Goal: Information Seeking & Learning: Compare options

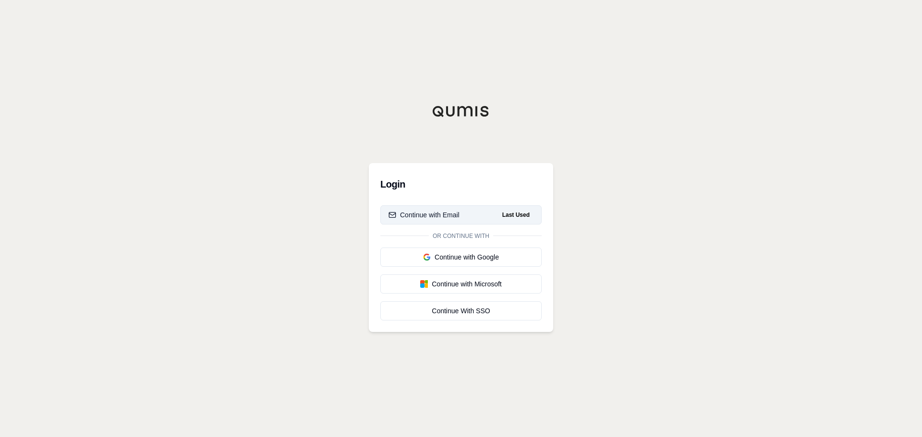
click at [451, 214] on div "Continue with Email" at bounding box center [423, 215] width 71 height 10
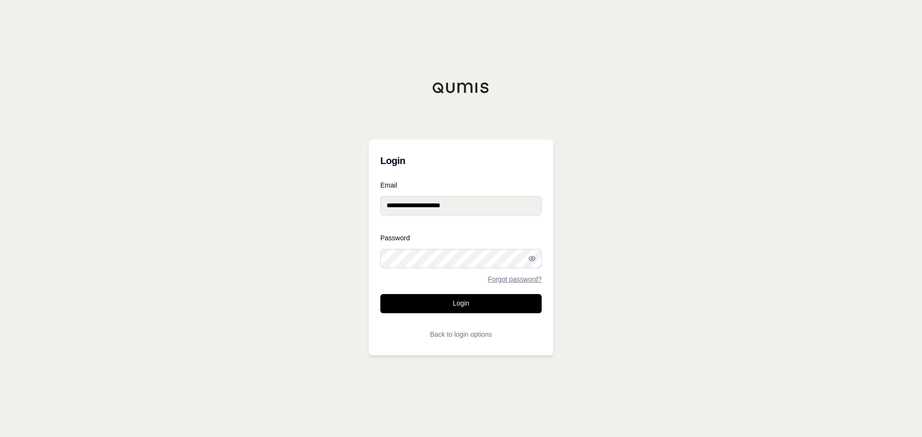
click at [458, 314] on form "**********" at bounding box center [460, 263] width 161 height 162
drag, startPoint x: 453, startPoint y: 306, endPoint x: 471, endPoint y: 297, distance: 20.2
click at [453, 305] on button "Login" at bounding box center [460, 303] width 161 height 19
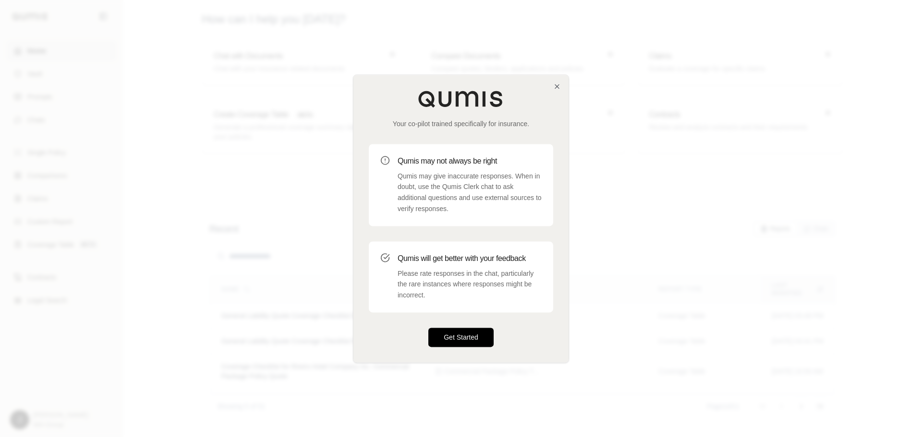
click at [472, 344] on button "Get Started" at bounding box center [460, 337] width 65 height 19
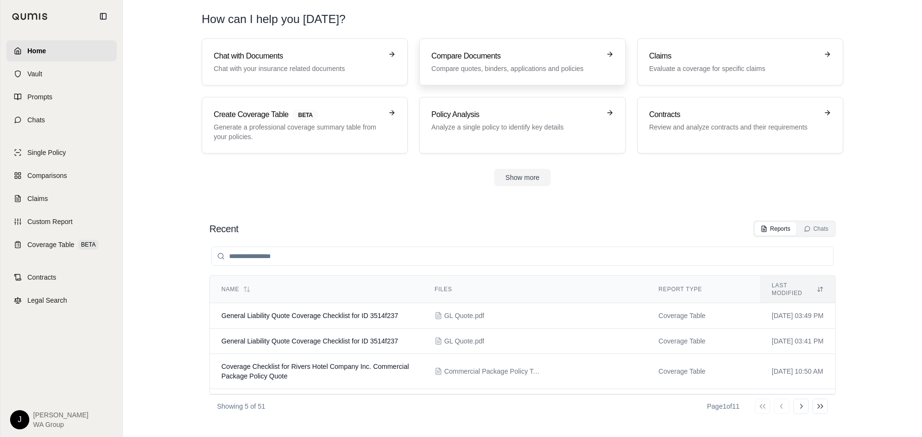
click at [504, 60] on h3 "Compare Documents" at bounding box center [515, 56] width 168 height 12
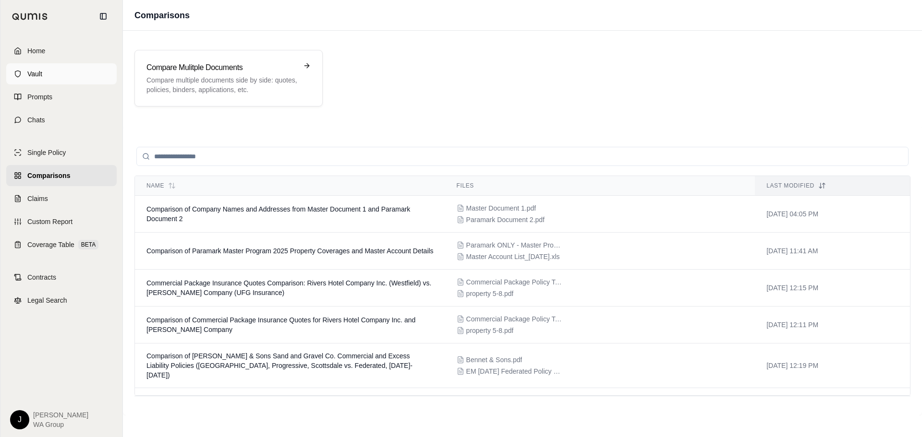
click at [38, 75] on span "Vault" at bounding box center [34, 74] width 15 height 10
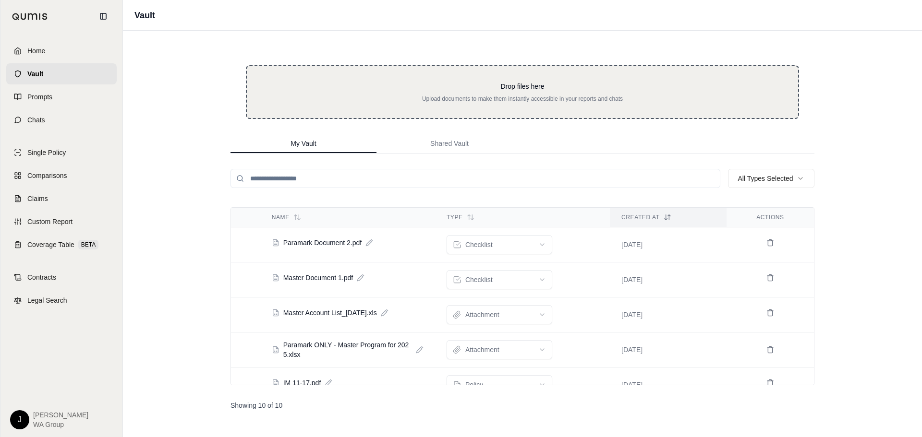
click at [524, 109] on div "Drop files here Upload documents to make them instantly accessible in your repo…" at bounding box center [522, 92] width 553 height 54
type input "**********"
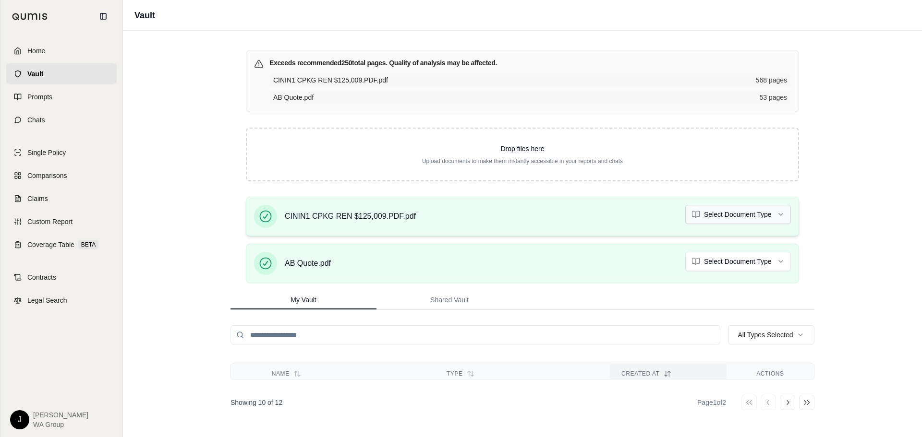
click at [773, 221] on html "Home Vault Prompts Chats Single Policy Comparisons Claims Custom Report Coverag…" at bounding box center [461, 218] width 922 height 437
click at [781, 264] on html "Document type updated successfully Home Vault Prompts Chats Single Policy Compa…" at bounding box center [461, 218] width 922 height 437
click at [857, 219] on div "Vault Exceeds recommended 250 total pages. Quality of analysis may be affected.…" at bounding box center [522, 218] width 799 height 437
click at [48, 180] on link "Comparisons" at bounding box center [61, 175] width 110 height 21
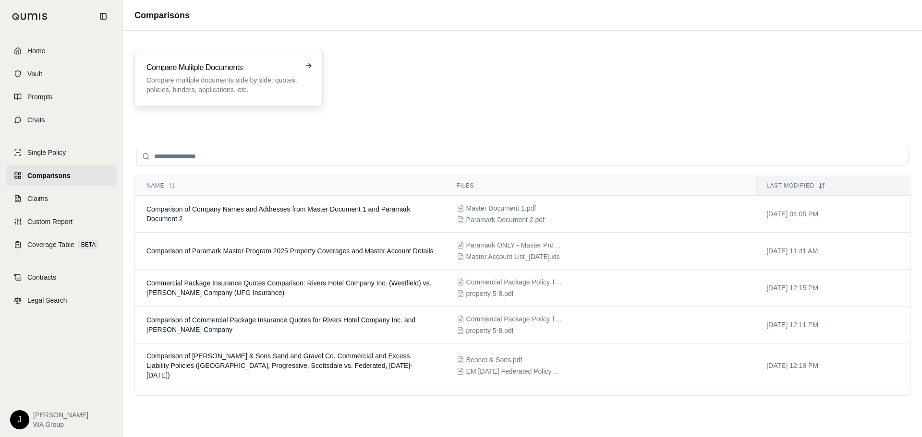
click at [228, 82] on p "Compare multiple documents side by side: quotes, policies, binders, application…" at bounding box center [221, 84] width 151 height 19
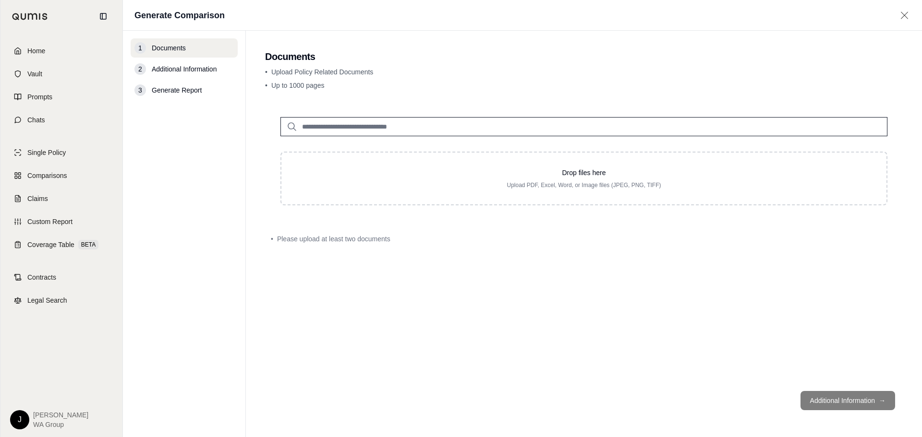
click at [357, 127] on input "search" at bounding box center [583, 126] width 607 height 19
type input "**"
click at [356, 151] on p "AB Quote.pdf #2" at bounding box center [338, 147] width 58 height 12
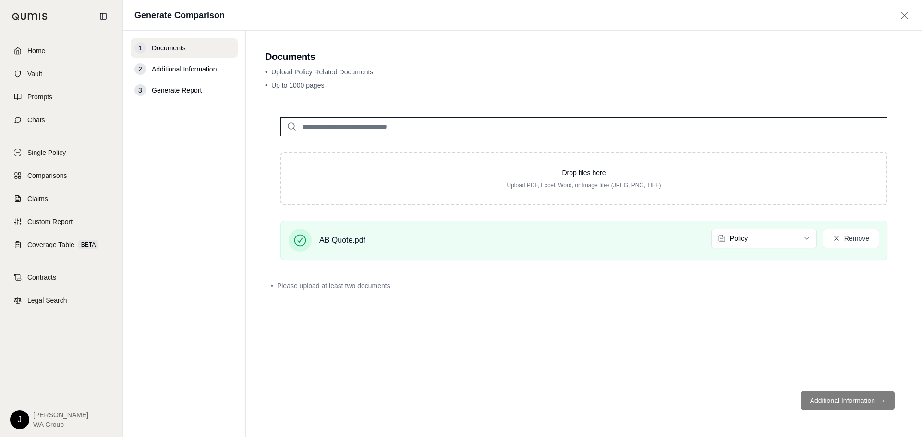
click at [356, 130] on input "search" at bounding box center [583, 126] width 607 height 19
type input "****"
click at [360, 151] on p "CININ1 CPKG REN $125,009.PDF.pdf #2" at bounding box center [379, 147] width 141 height 12
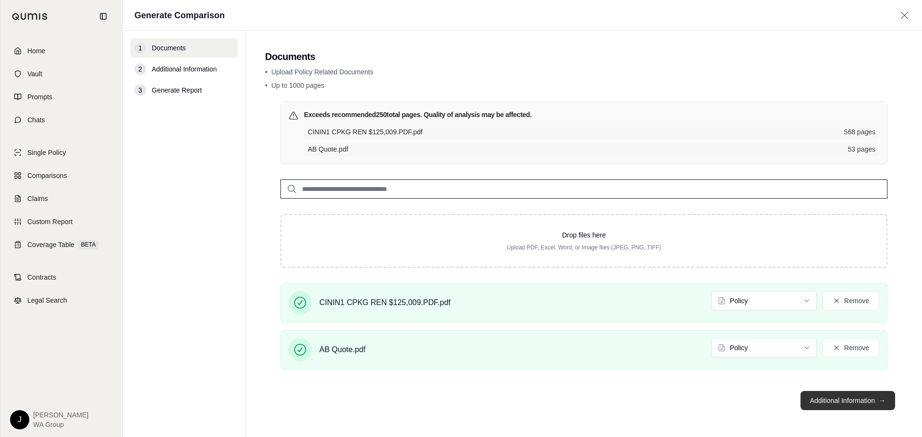
click at [812, 409] on button "Additional Information →" at bounding box center [847, 400] width 95 height 19
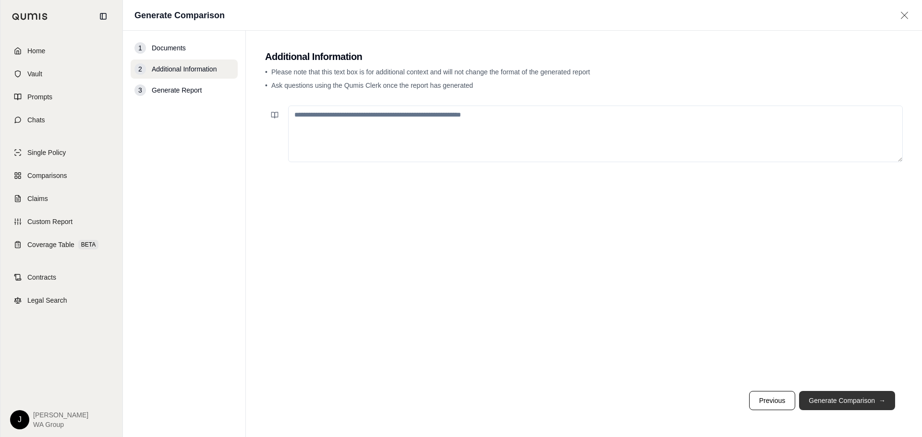
click at [810, 399] on button "Generate Comparison →" at bounding box center [847, 400] width 96 height 19
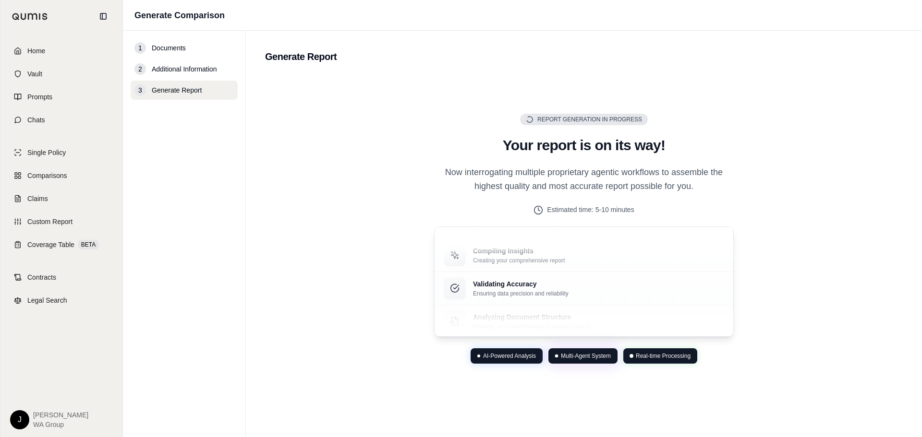
click at [762, 241] on div "Report Generation in Progress Generating Report Your report is on its way! Now …" at bounding box center [583, 239] width 637 height 328
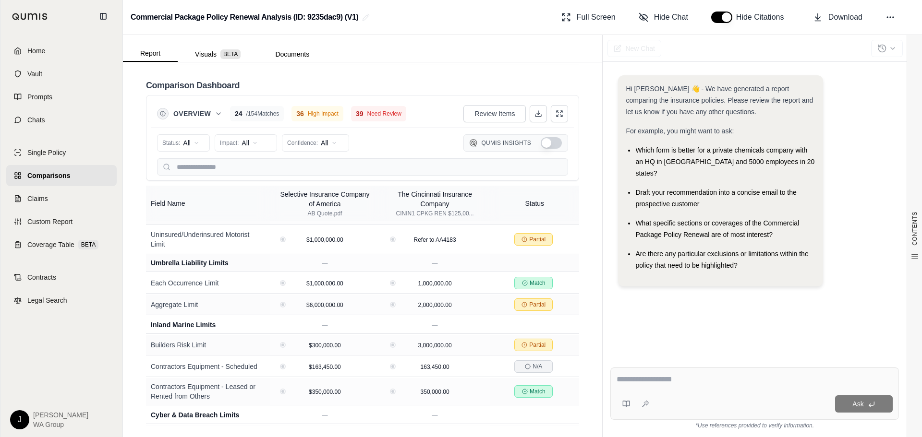
scroll to position [240, 0]
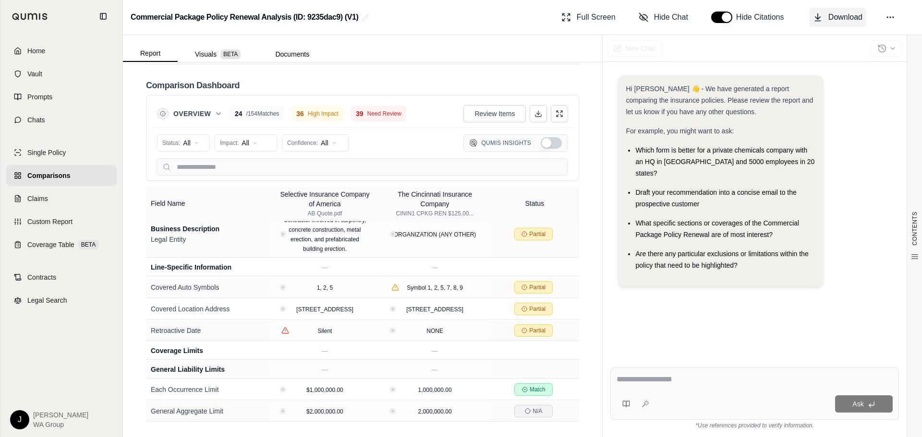
click at [841, 19] on span "Download" at bounding box center [845, 18] width 34 height 12
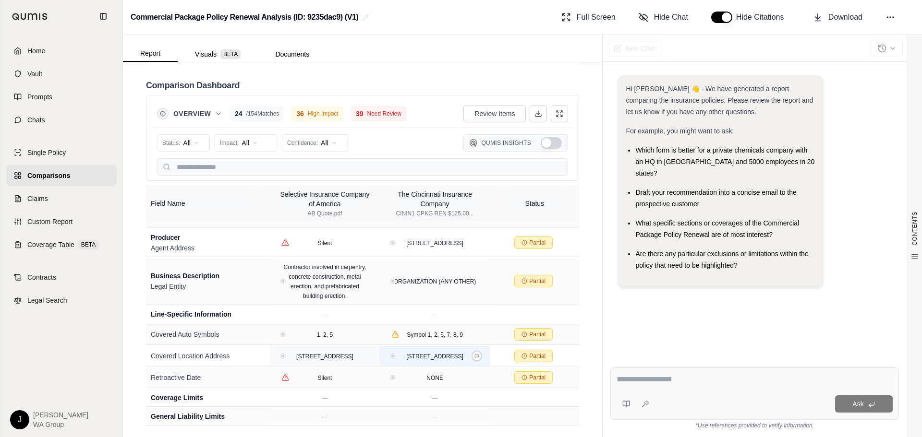
scroll to position [0, 0]
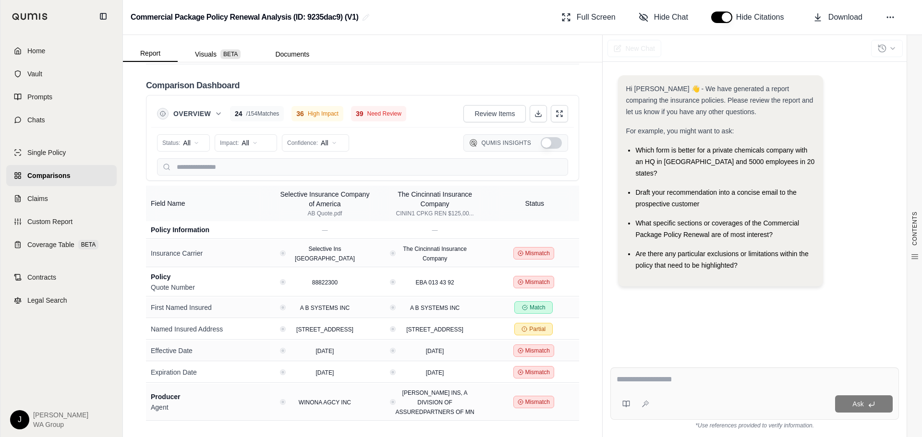
click at [540, 144] on button "Show Qumis Insights" at bounding box center [550, 143] width 21 height 12
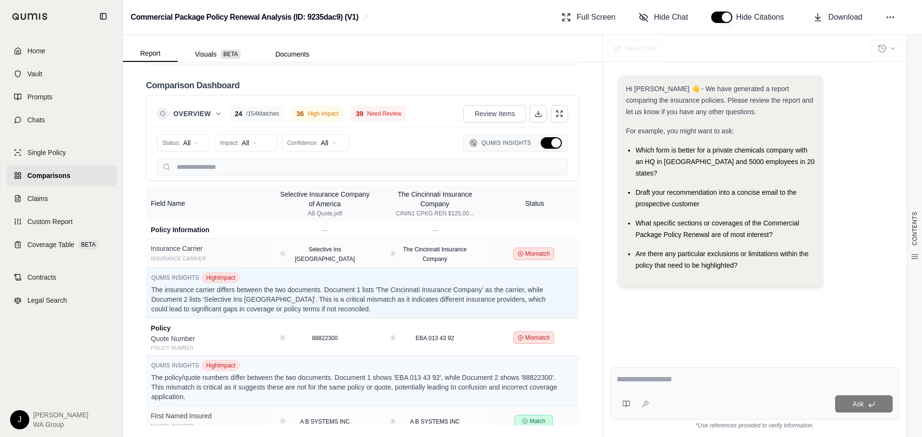
click at [548, 143] on button "Hide Qumis Insights" at bounding box center [550, 143] width 21 height 12
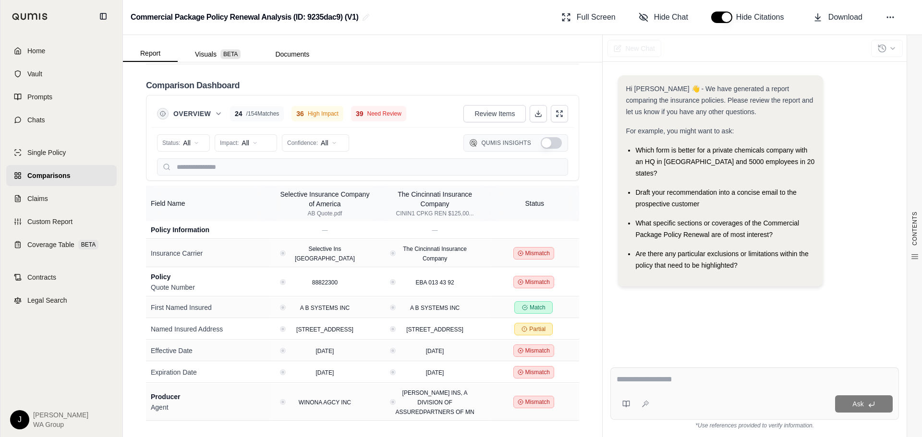
click at [548, 143] on button "Show Qumis Insights" at bounding box center [550, 143] width 21 height 12
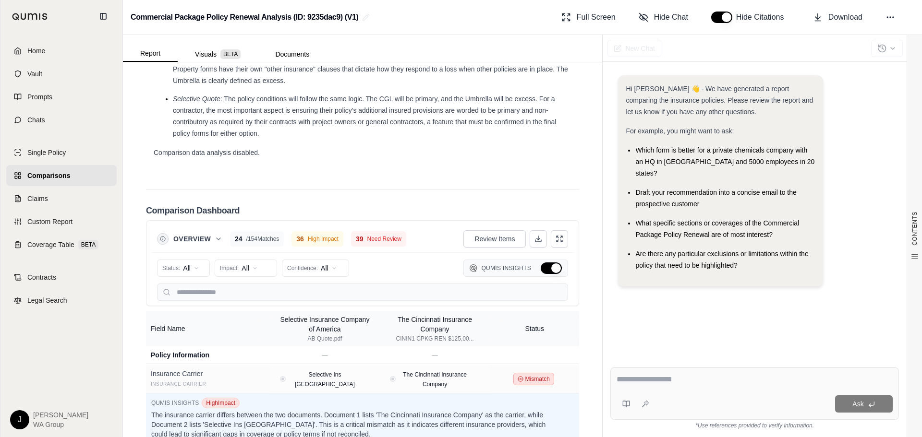
scroll to position [2029, 0]
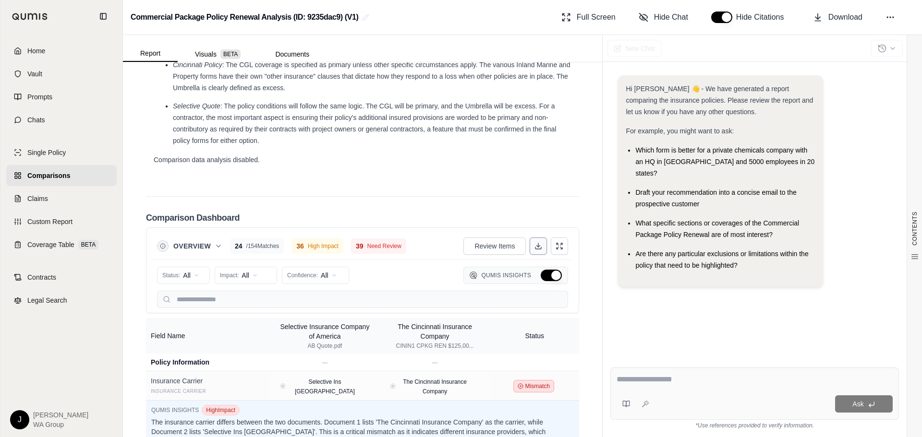
click at [537, 247] on polyline at bounding box center [538, 246] width 3 height 1
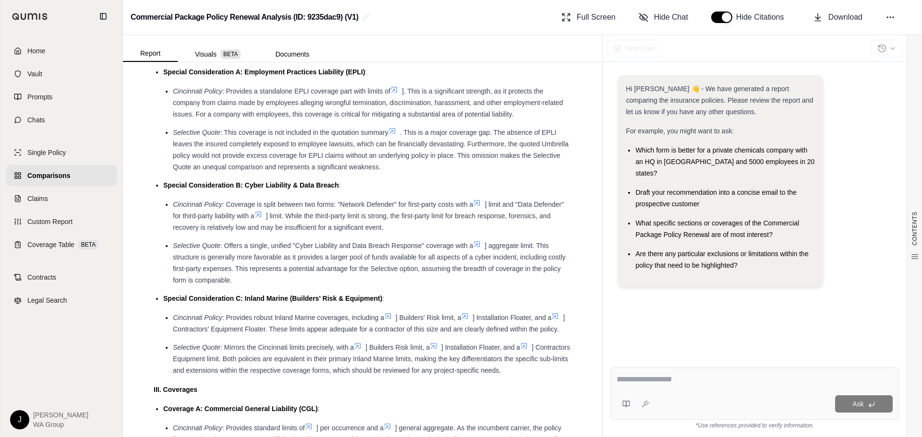
scroll to position [781, 0]
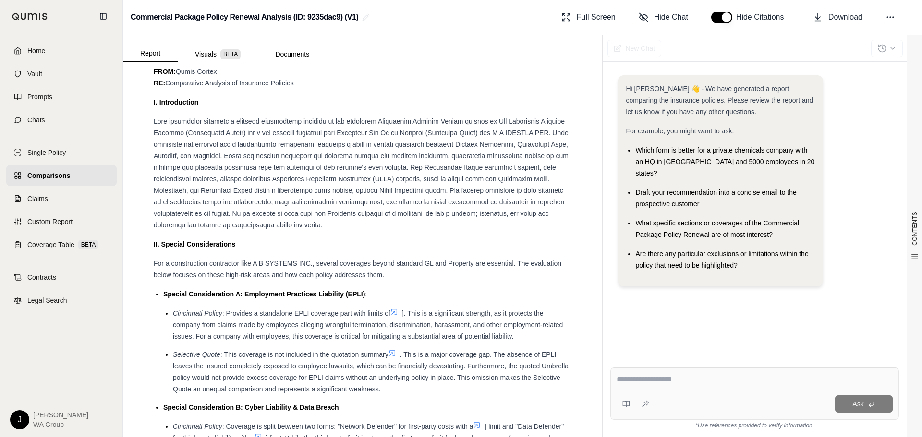
drag, startPoint x: 38, startPoint y: 73, endPoint x: 151, endPoint y: 108, distance: 118.6
click at [38, 73] on span "Vault" at bounding box center [34, 74] width 15 height 10
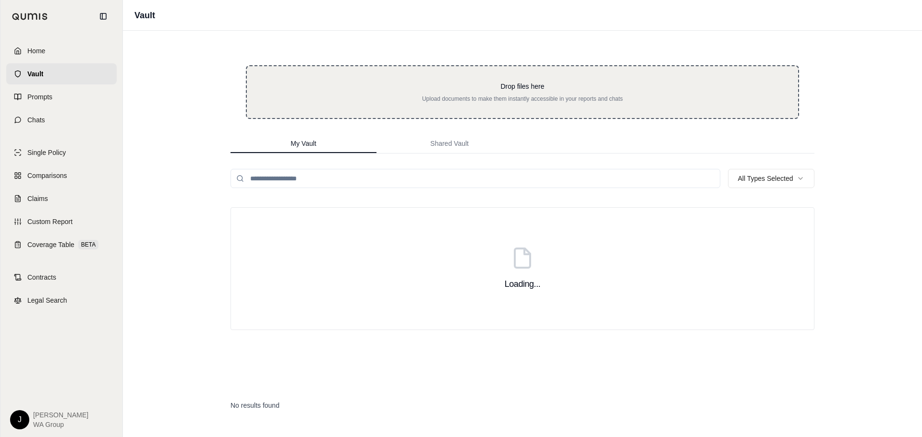
click at [460, 85] on p "Drop files here" at bounding box center [522, 87] width 520 height 10
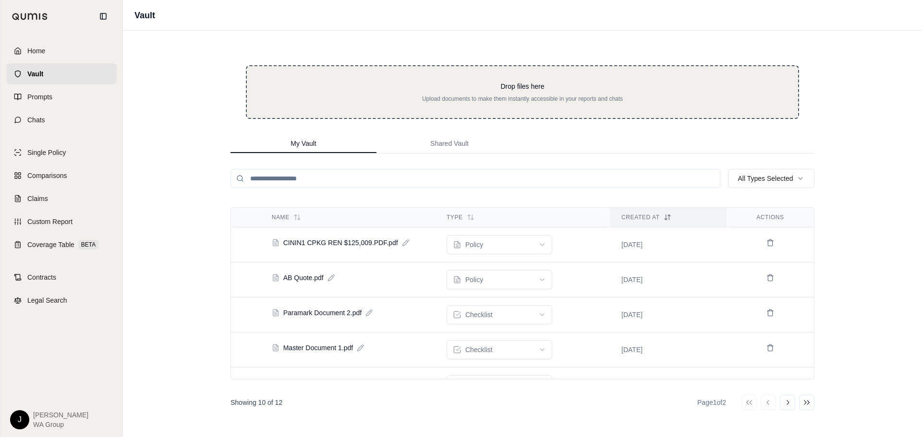
type input "**********"
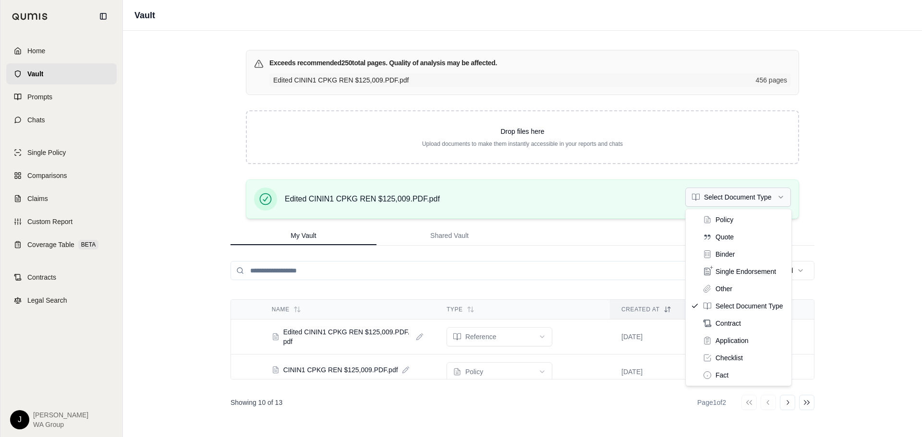
click at [765, 204] on html "Home Vault Prompts Chats Single Policy Comparisons Claims Custom Report Coverag…" at bounding box center [461, 218] width 922 height 437
click at [887, 231] on div "Vault Exceeds recommended 250 total pages. Quality of analysis may be affected.…" at bounding box center [522, 218] width 799 height 437
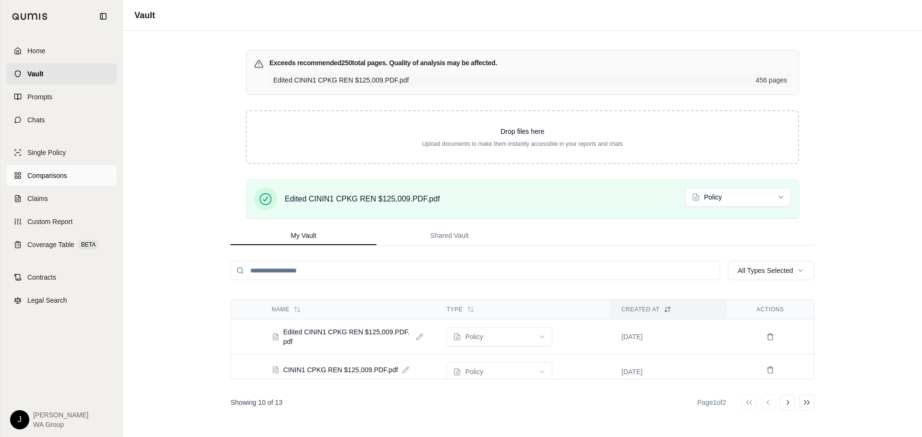
click at [35, 171] on span "Comparisons" at bounding box center [46, 176] width 39 height 10
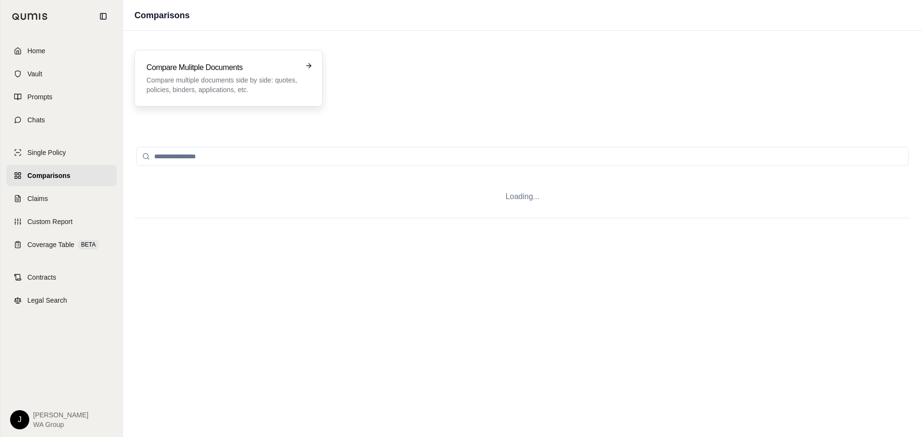
click at [145, 85] on div "Compare Mulitple Documents Compare multiple documents side by side: quotes, pol…" at bounding box center [228, 78] width 188 height 57
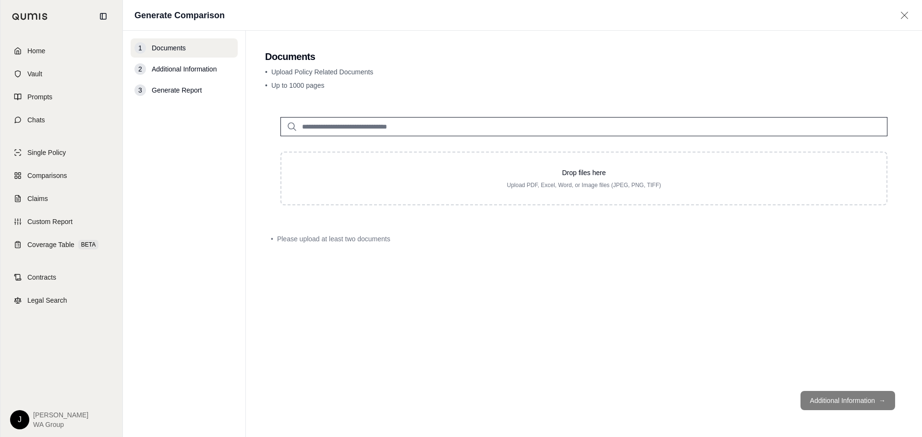
click at [451, 132] on input "search" at bounding box center [583, 126] width 607 height 19
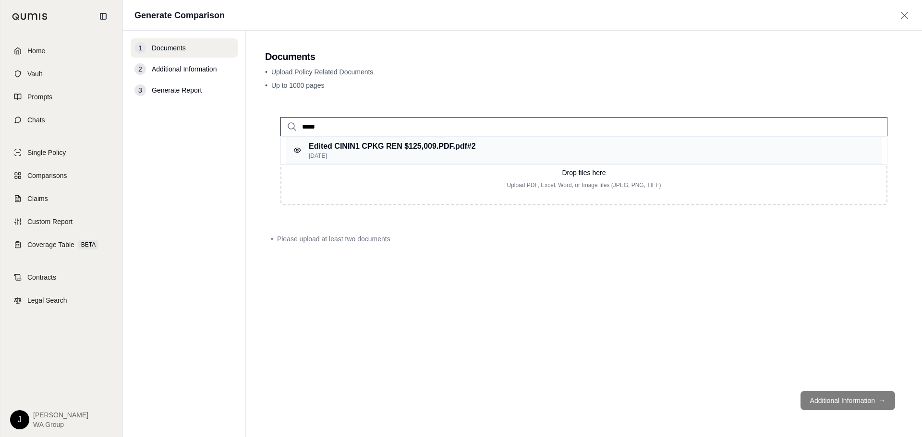
type input "*****"
click at [451, 153] on p "[DATE]" at bounding box center [392, 156] width 167 height 8
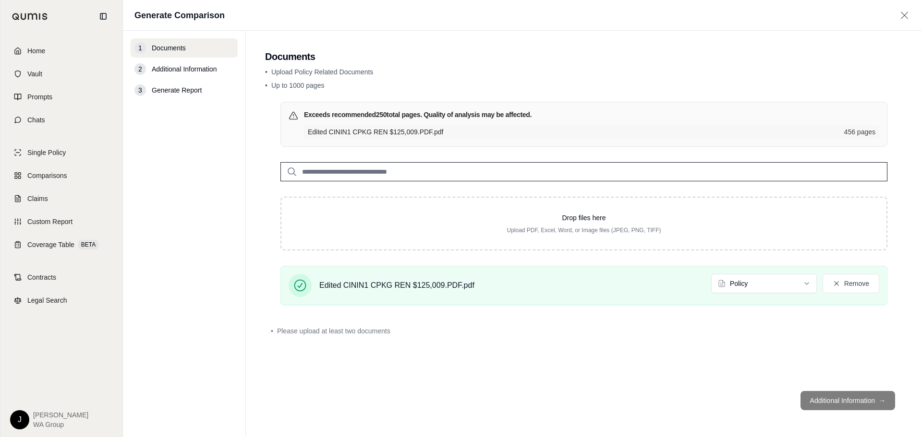
click at [386, 171] on input "search" at bounding box center [583, 171] width 607 height 19
type input "**"
click at [376, 196] on div "AB Quote.pdf #2 [DATE]" at bounding box center [584, 195] width 596 height 27
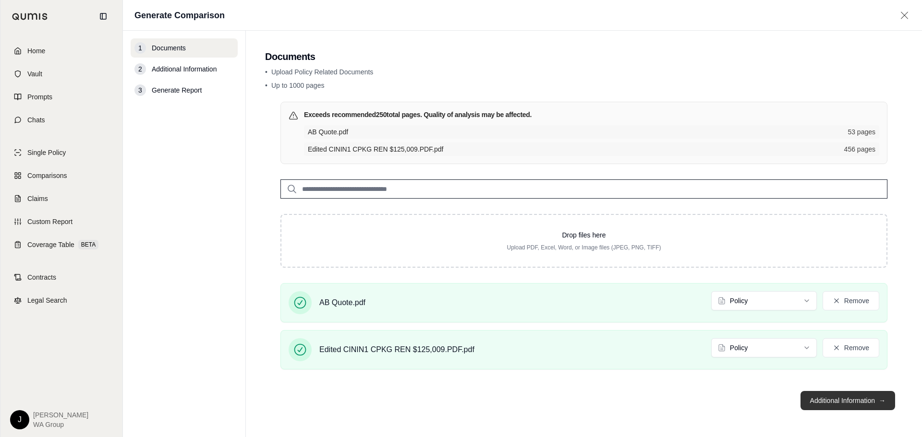
click at [859, 399] on button "Additional Information →" at bounding box center [847, 400] width 95 height 19
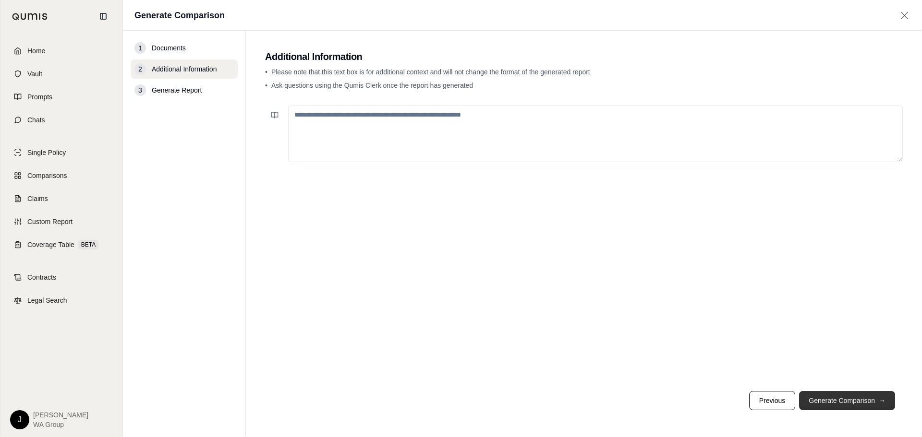
click at [851, 400] on button "Generate Comparison →" at bounding box center [847, 400] width 96 height 19
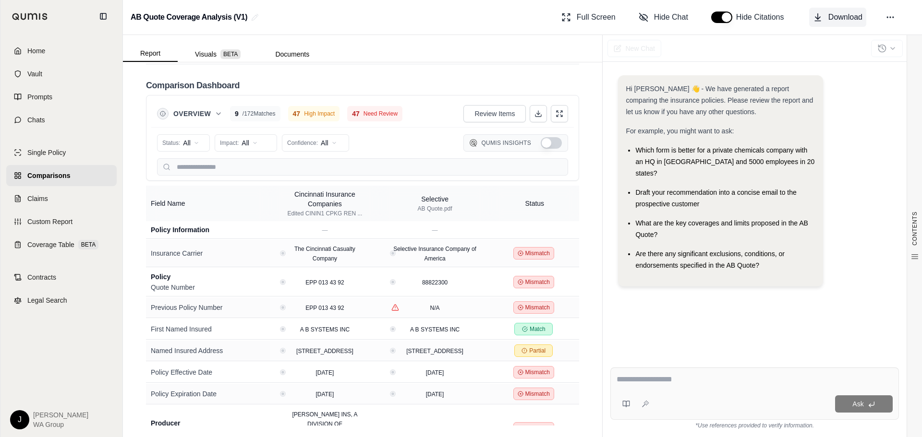
click at [839, 16] on span "Download" at bounding box center [845, 18] width 34 height 12
click at [542, 142] on button "Show Qumis Insights" at bounding box center [550, 143] width 21 height 12
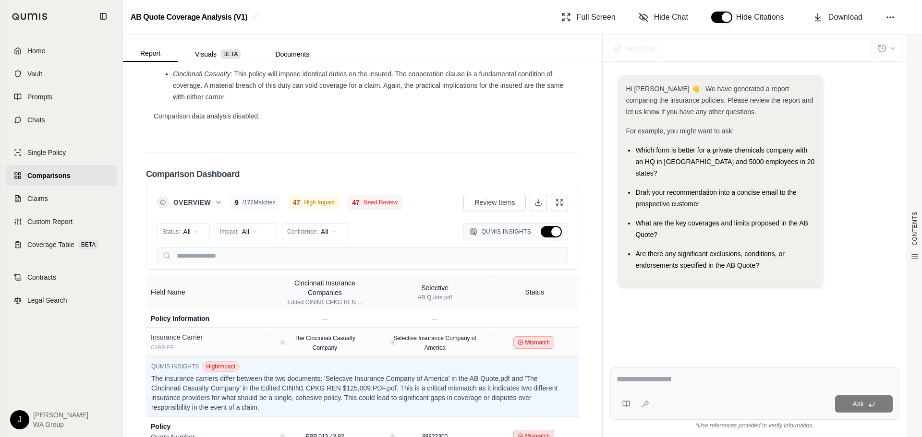
scroll to position [2261, 0]
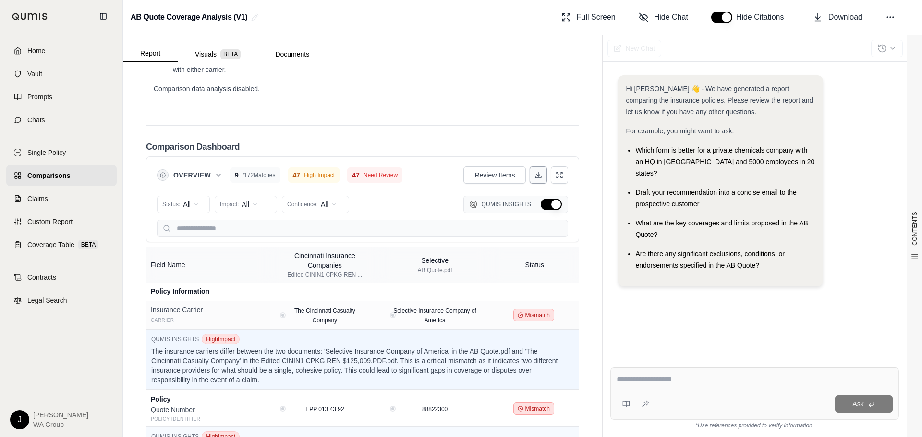
click at [529, 184] on button at bounding box center [537, 175] width 17 height 17
click at [676, 48] on div "New Chat" at bounding box center [761, 48] width 319 height 27
click at [529, 184] on button at bounding box center [537, 175] width 17 height 17
